Goal: Task Accomplishment & Management: Manage account settings

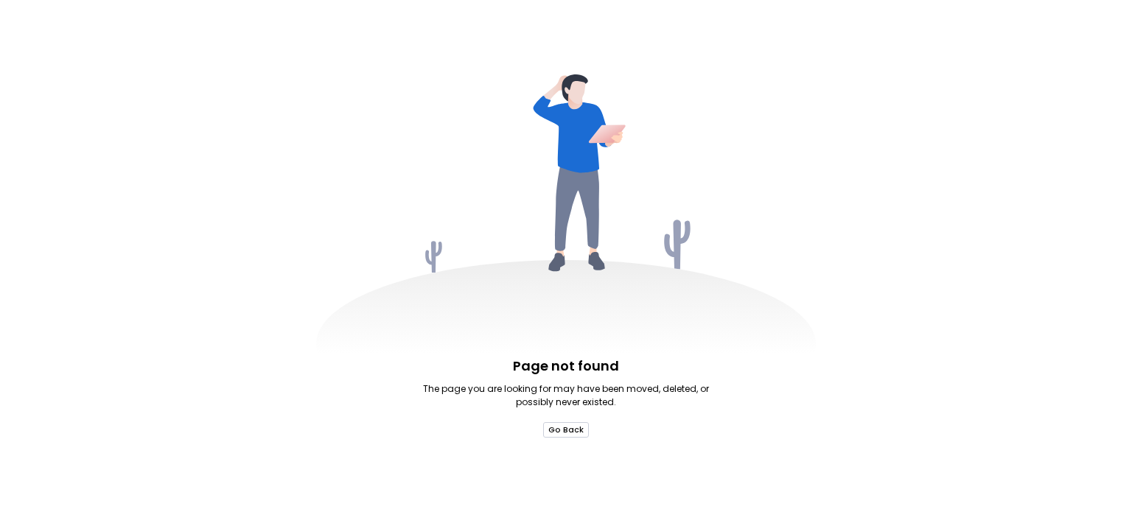
click at [558, 434] on button "Go Back" at bounding box center [566, 429] width 46 height 15
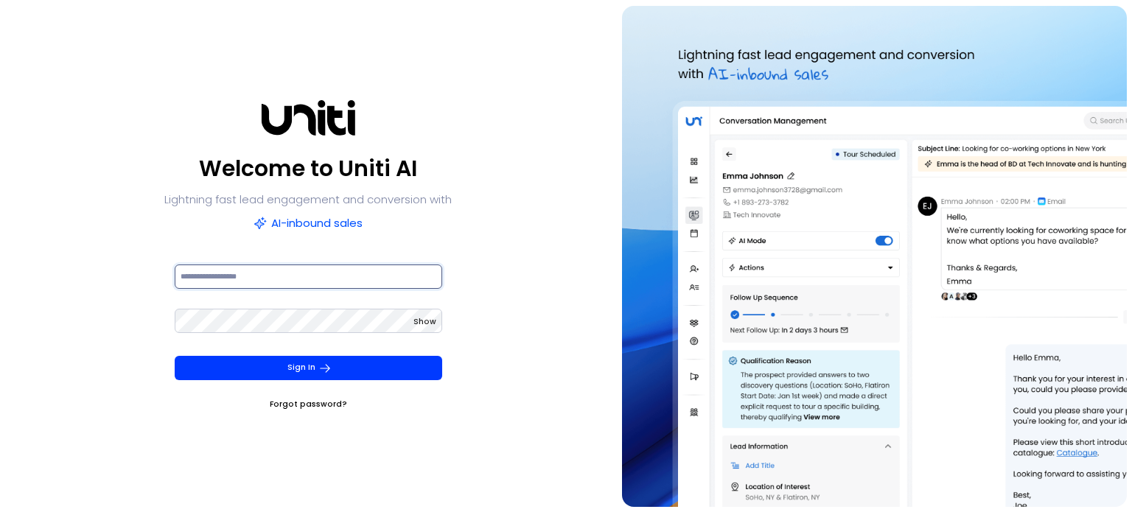
type input "**********"
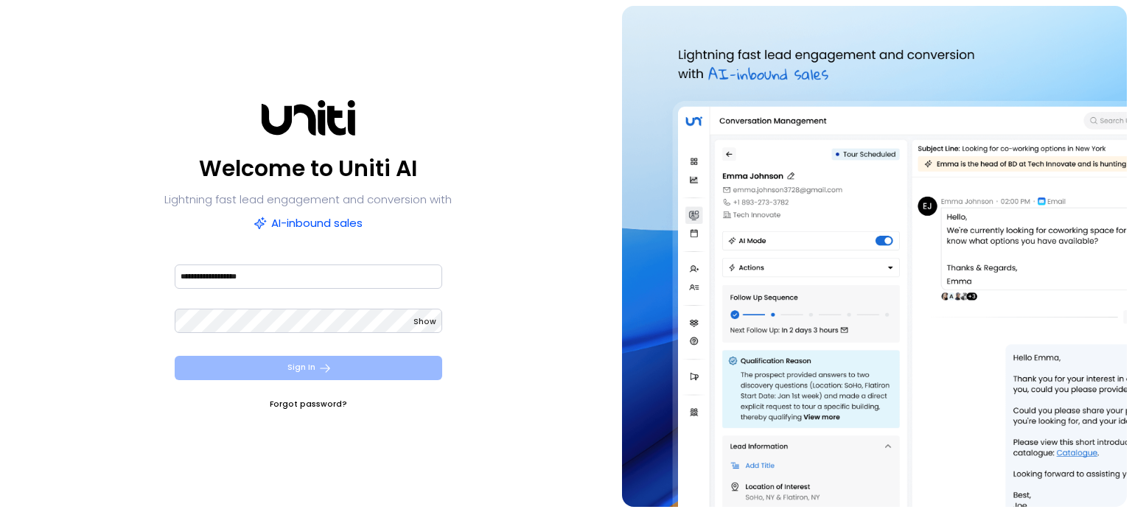
click at [310, 370] on button "Sign In" at bounding box center [309, 368] width 268 height 24
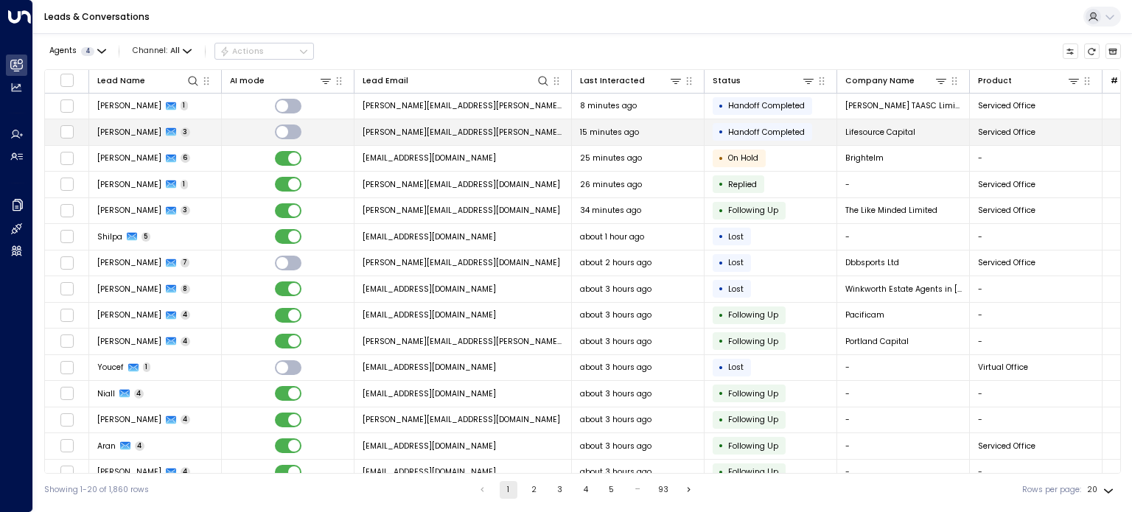
click at [192, 129] on td "[PERSON_NAME] 3" at bounding box center [155, 132] width 133 height 26
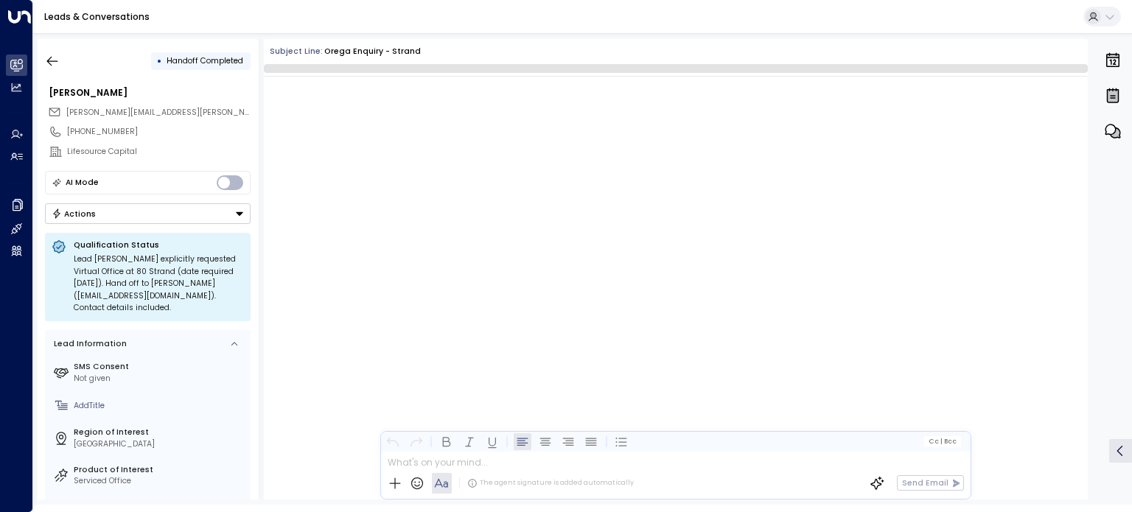
scroll to position [1722, 0]
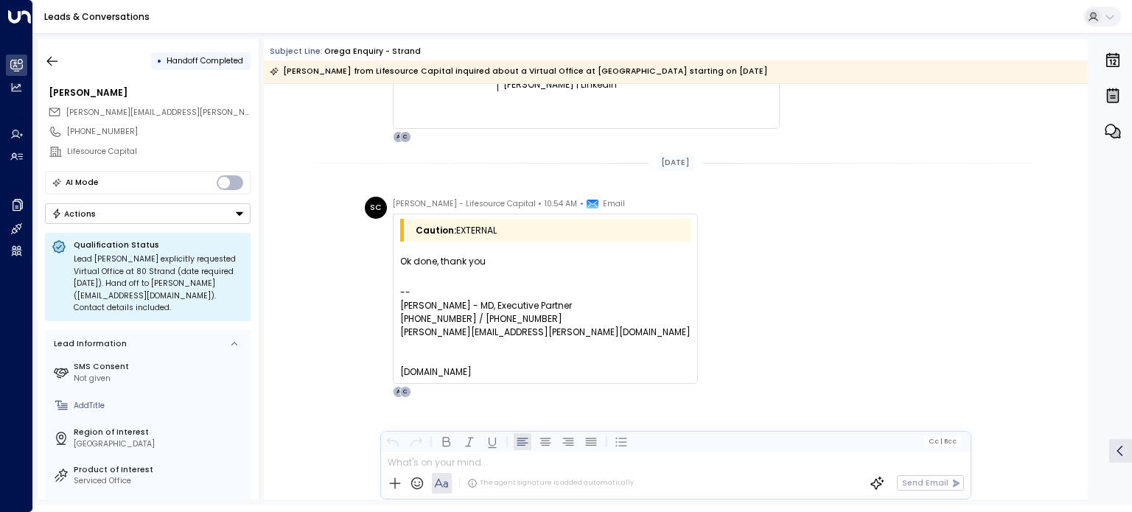
drag, startPoint x: 1084, startPoint y: 431, endPoint x: 1096, endPoint y: 369, distance: 63.8
click at [1096, 369] on div "• Handoff Completed [PERSON_NAME] [PERSON_NAME][EMAIL_ADDRESS][PERSON_NAME][DOM…" at bounding box center [585, 269] width 1095 height 461
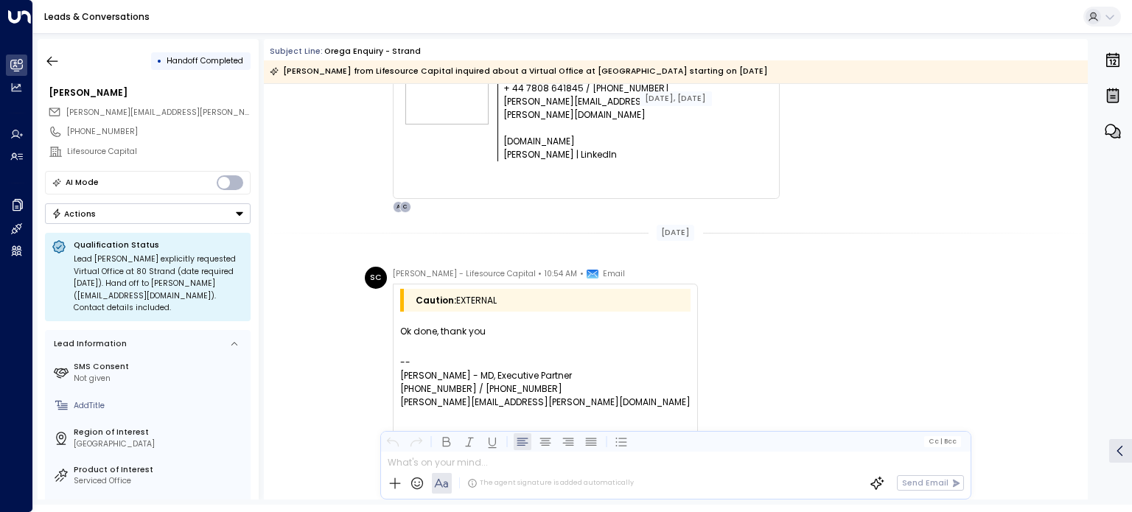
scroll to position [1763, 0]
